Goal: Task Accomplishment & Management: Use online tool/utility

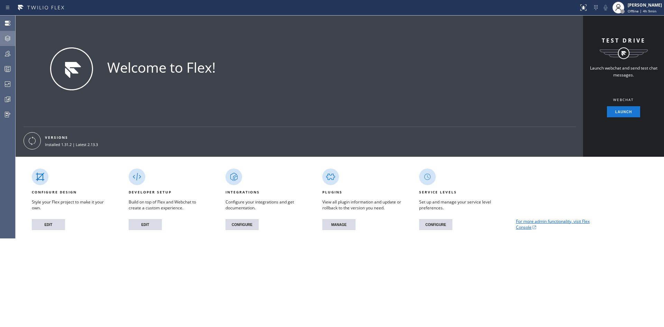
click at [8, 38] on icon at bounding box center [7, 38] width 8 height 8
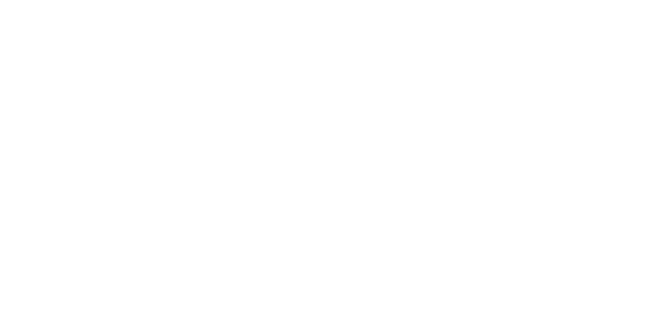
click at [441, 0] on div at bounding box center [332, 0] width 664 height 0
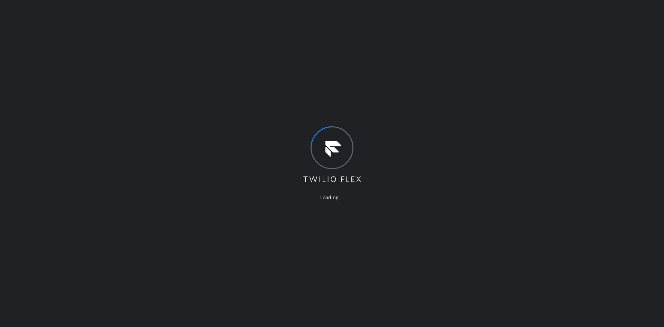
drag, startPoint x: 465, startPoint y: 45, endPoint x: 469, endPoint y: 57, distance: 12.8
click at [465, 45] on div "Loading ..." at bounding box center [332, 163] width 664 height 327
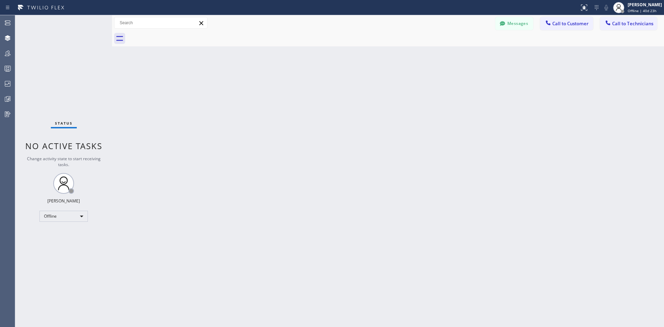
drag, startPoint x: 260, startPoint y: 71, endPoint x: 510, endPoint y: 81, distance: 251.1
click at [512, 81] on div "Back to Dashboard Change Sender ID Customers Technicians Select a contact Outbo…" at bounding box center [388, 171] width 552 height 312
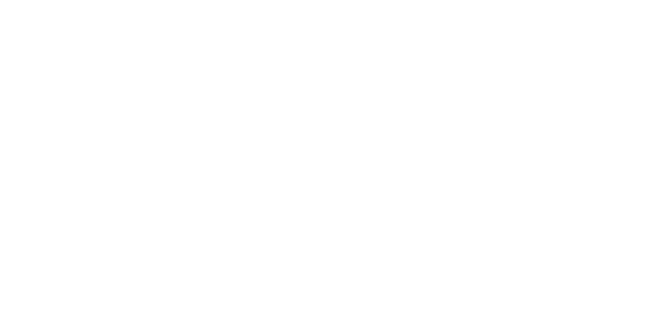
drag, startPoint x: 301, startPoint y: 71, endPoint x: 198, endPoint y: 48, distance: 105.6
click at [301, 0] on div at bounding box center [332, 0] width 664 height 0
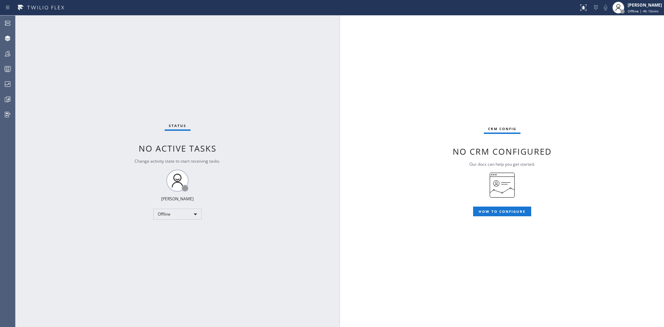
drag, startPoint x: 519, startPoint y: 81, endPoint x: 509, endPoint y: 85, distance: 11.1
click at [521, 81] on div "CRM config No CRM configured Our docs can help you get started. HOW TO CONFIGURE" at bounding box center [502, 171] width 324 height 311
click at [236, 61] on div "Status No active tasks Change activity state to start receiving tasks. andrey P…" at bounding box center [177, 171] width 325 height 311
